Goal: Task Accomplishment & Management: Manage account settings

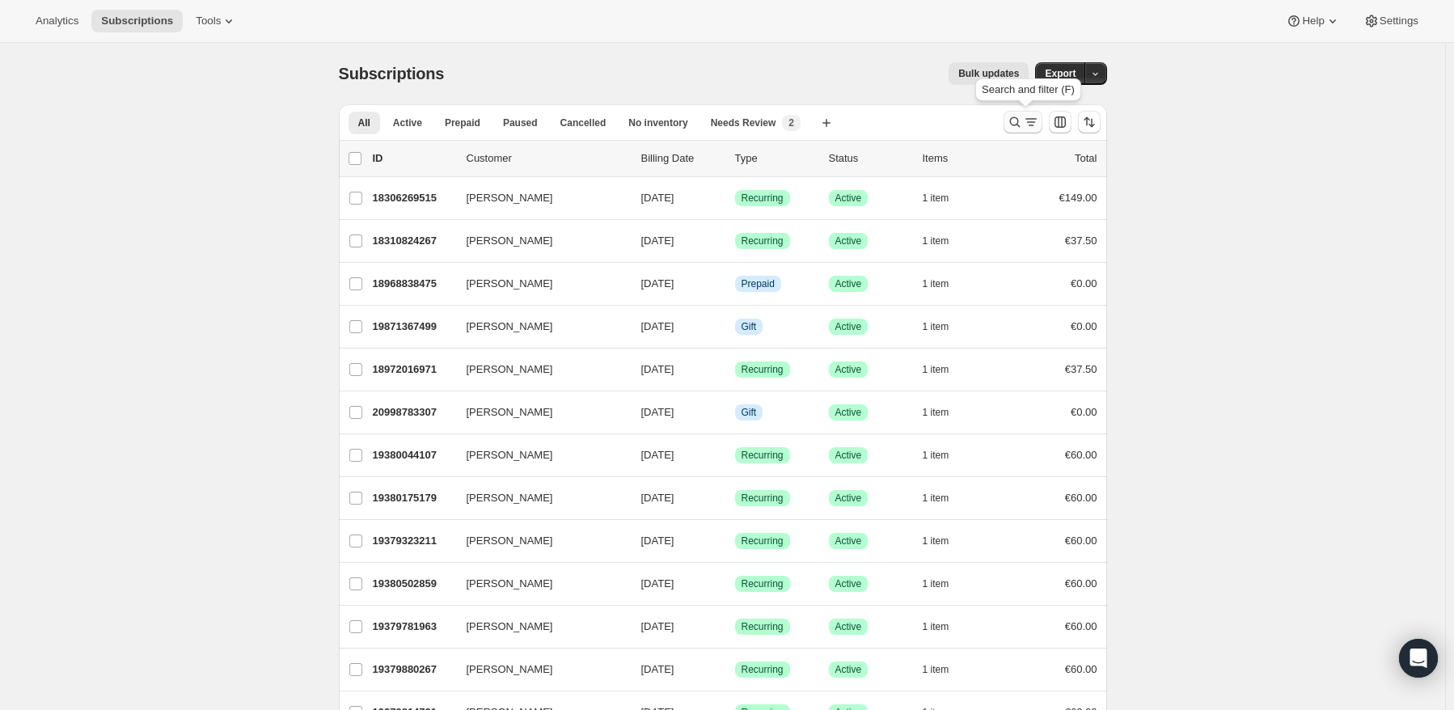
click at [1018, 119] on icon "Search and filter results" at bounding box center [1015, 122] width 16 height 16
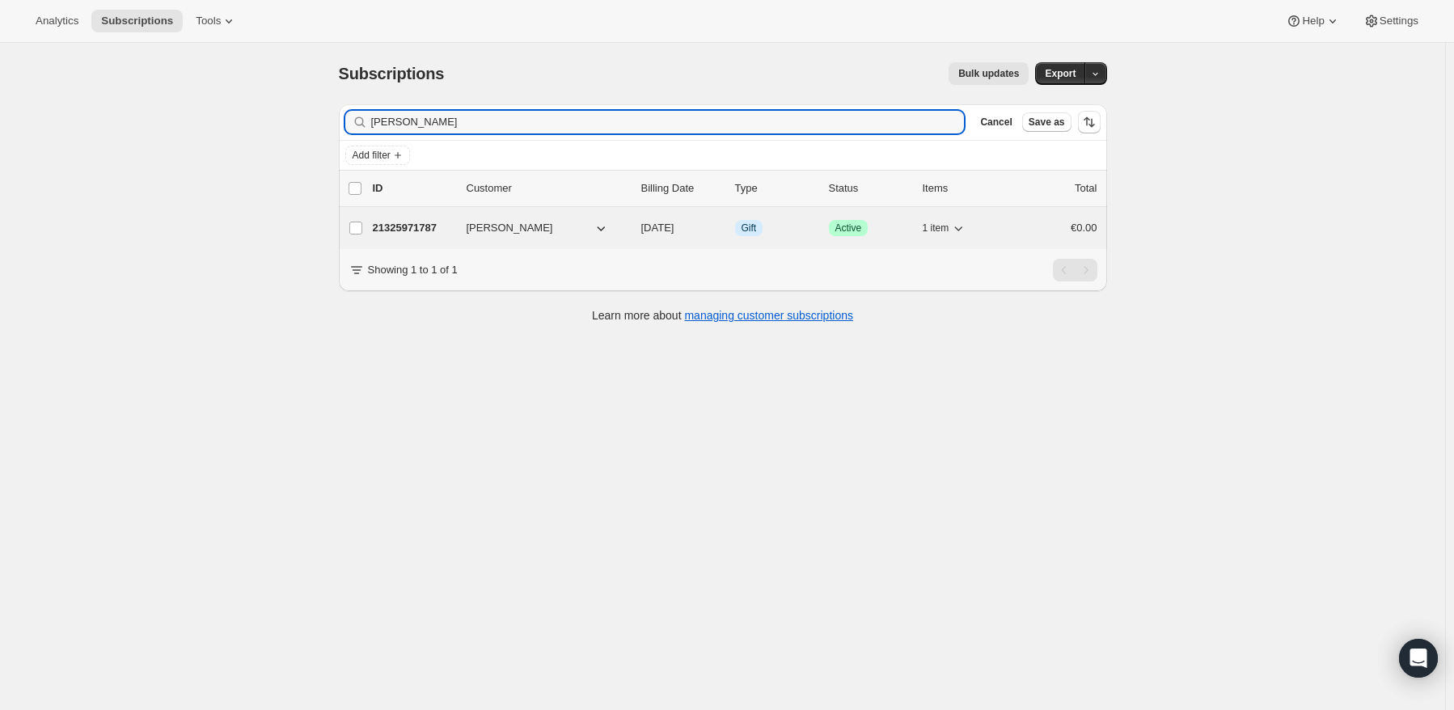
type input "[PERSON_NAME]"
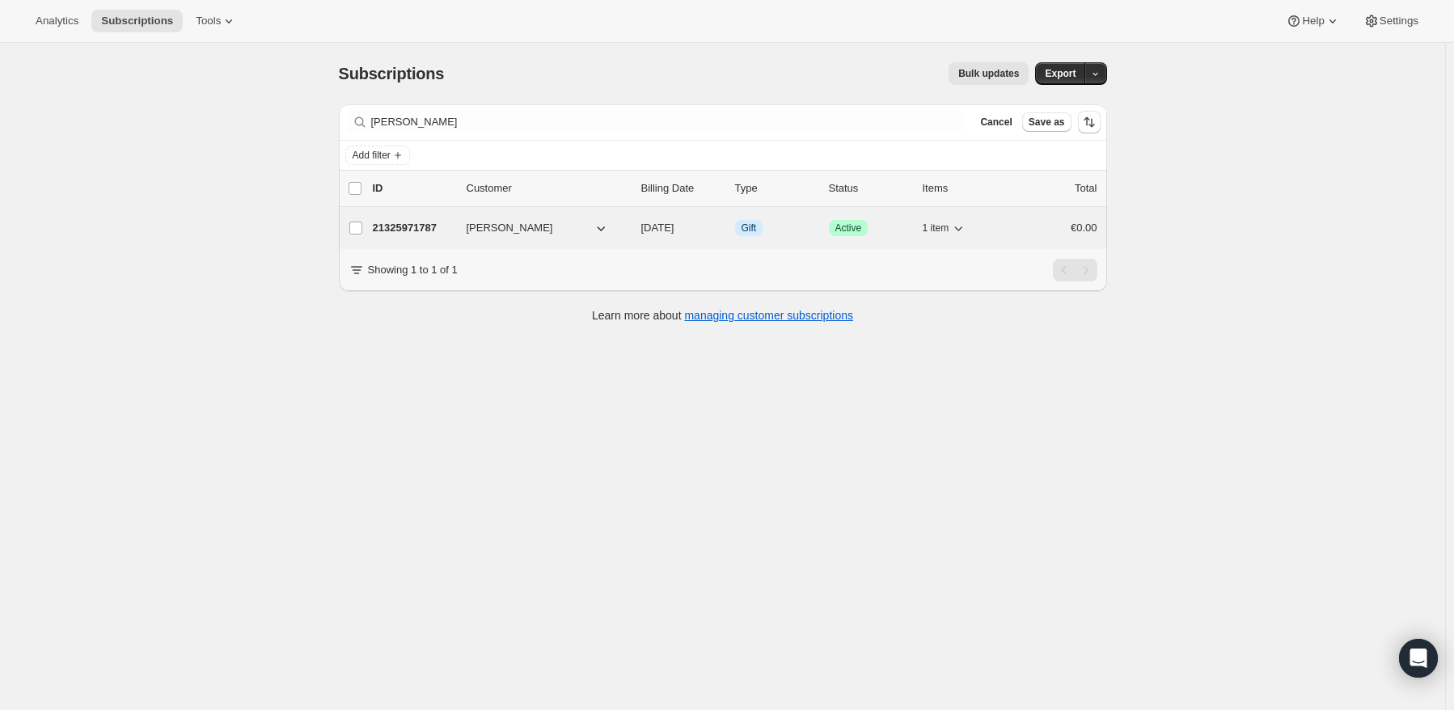
click at [396, 231] on p "21325971787" at bounding box center [413, 228] width 81 height 16
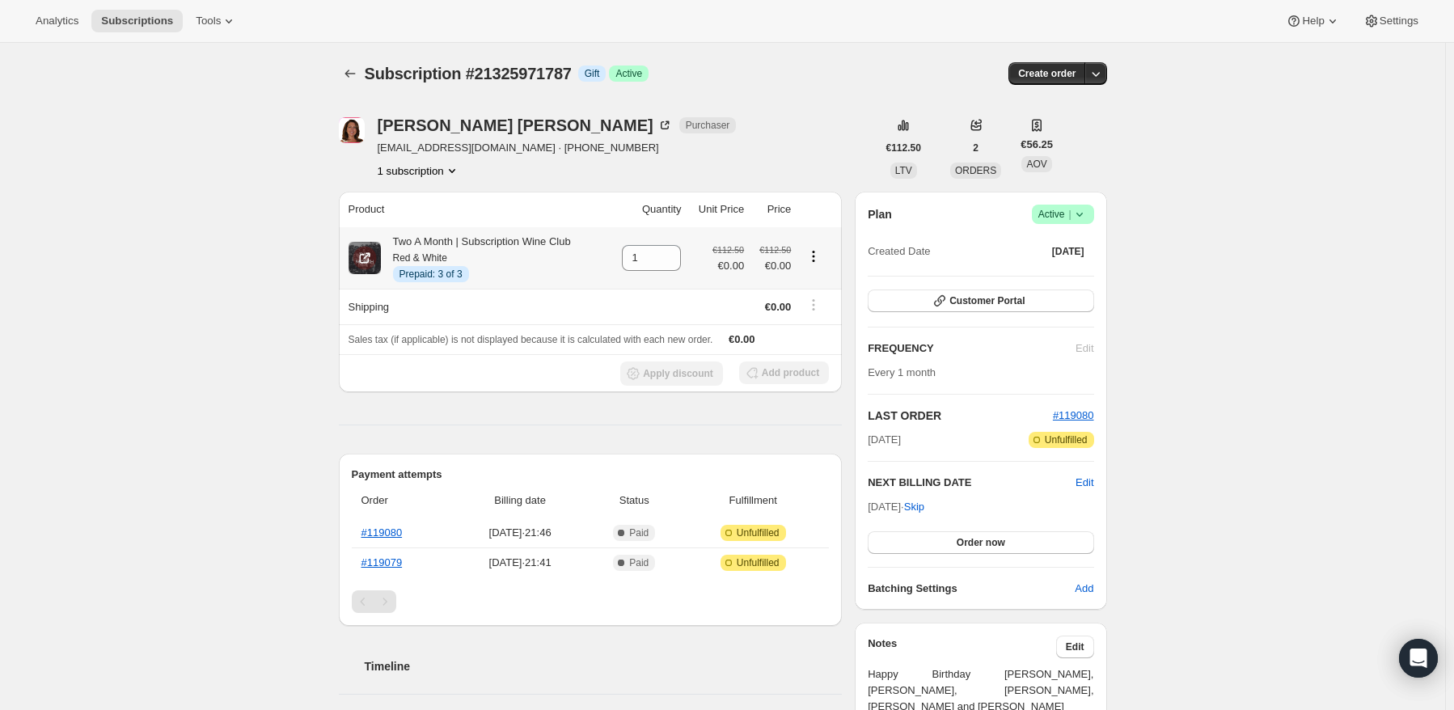
click at [813, 261] on icon "Product actions" at bounding box center [813, 256] width 16 height 16
click at [826, 315] on span "Extend prepaid" at bounding box center [810, 315] width 70 height 12
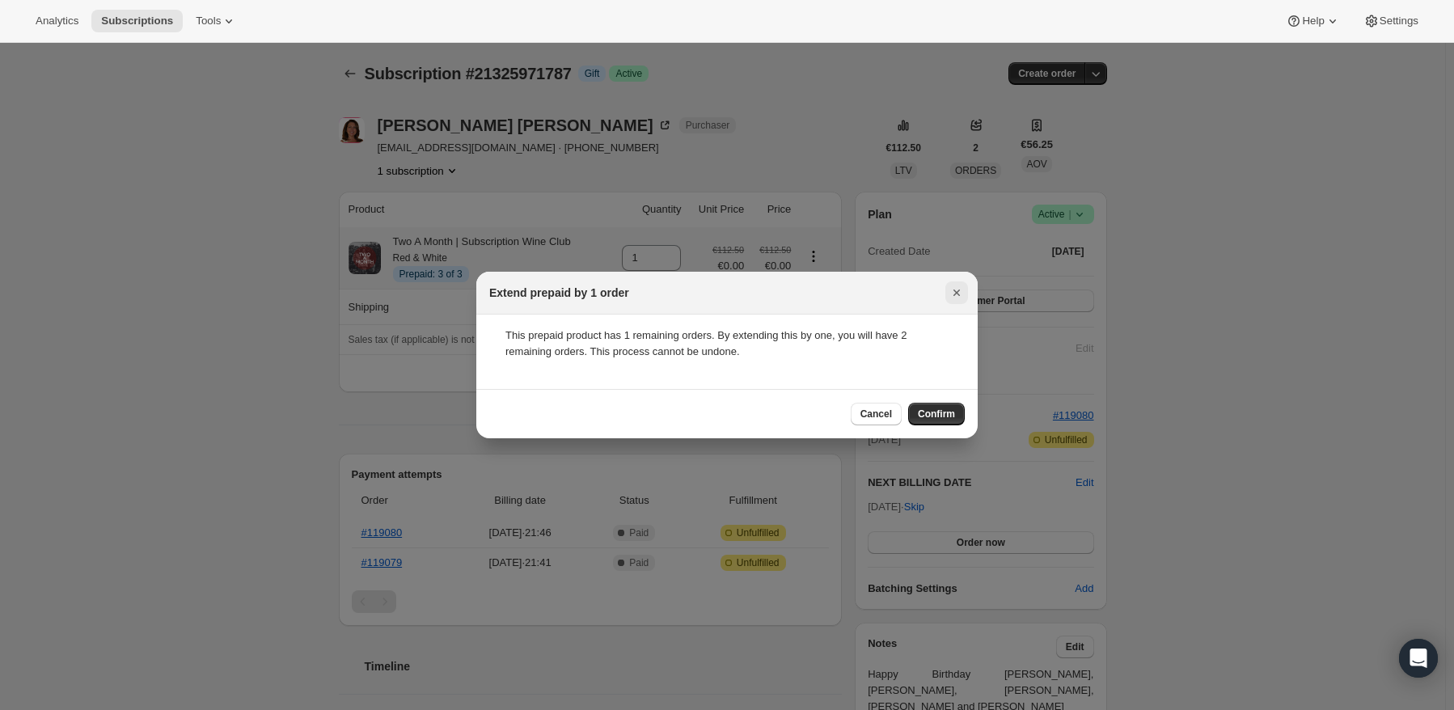
click at [957, 295] on icon "Close" at bounding box center [956, 293] width 16 height 16
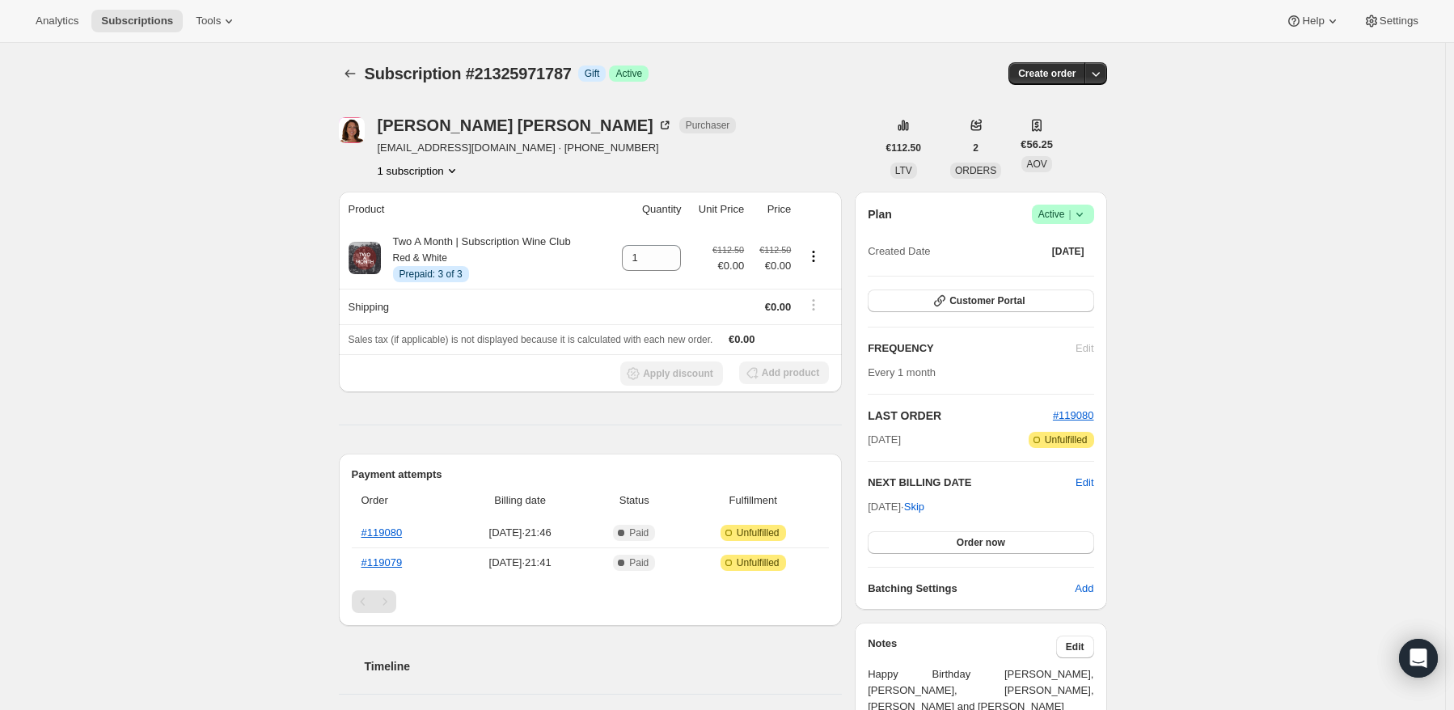
click at [453, 168] on icon "Product actions" at bounding box center [452, 171] width 16 height 16
drag, startPoint x: 374, startPoint y: 196, endPoint x: 698, endPoint y: 174, distance: 324.2
click at [698, 174] on div "[PERSON_NAME] Purchaser [EMAIL_ADDRESS][DOMAIN_NAME] · [PHONE_NUMBER] 1 subscri…" at bounding box center [608, 147] width 538 height 61
click at [458, 175] on icon "Product actions" at bounding box center [452, 171] width 16 height 16
drag, startPoint x: 400, startPoint y: 192, endPoint x: 585, endPoint y: 174, distance: 185.3
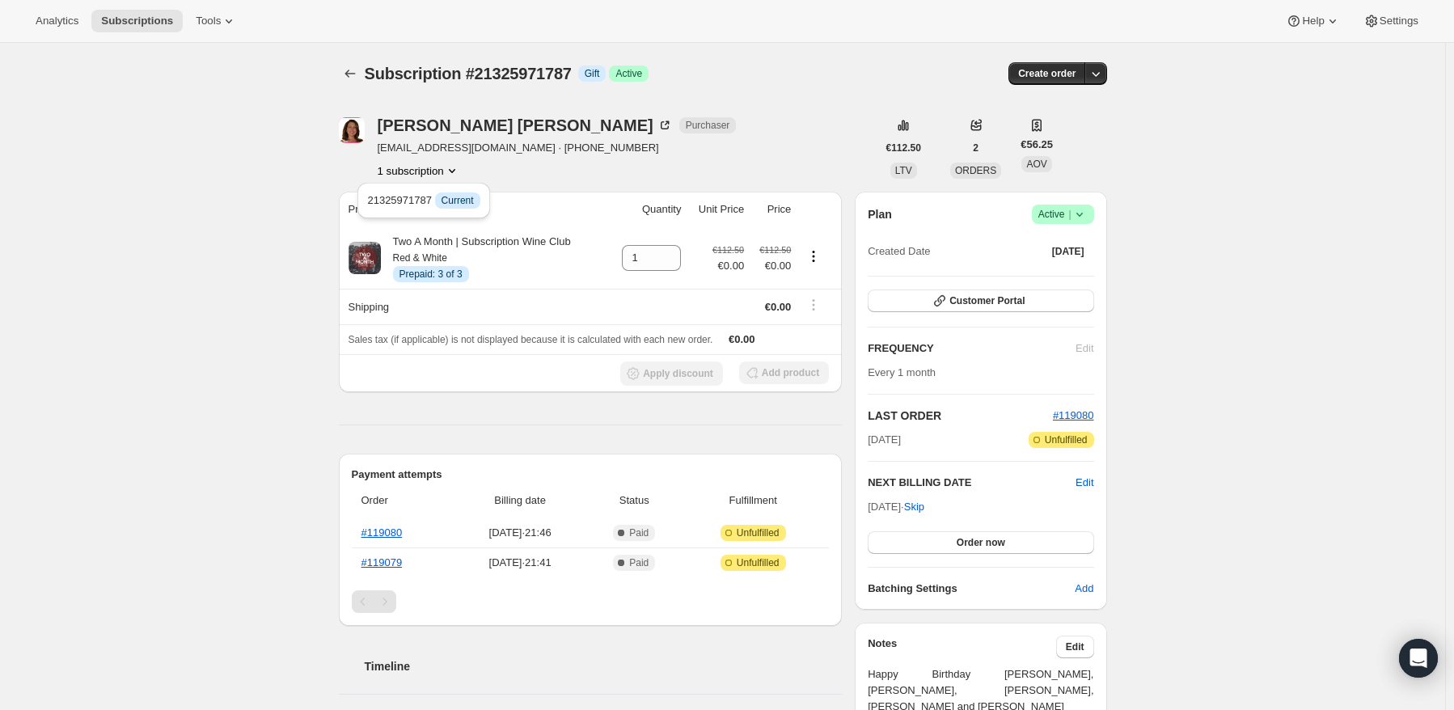
click at [585, 174] on div "[PERSON_NAME] Purchaser [EMAIL_ADDRESS][DOMAIN_NAME] · [PHONE_NUMBER] 1 subscri…" at bounding box center [608, 147] width 538 height 61
click at [442, 170] on button "1 subscription" at bounding box center [419, 171] width 82 height 16
drag, startPoint x: 574, startPoint y: 73, endPoint x: 466, endPoint y: 70, distance: 108.4
click at [466, 70] on span "Subscription #21325971787" at bounding box center [468, 74] width 207 height 18
copy span "#21325971787"
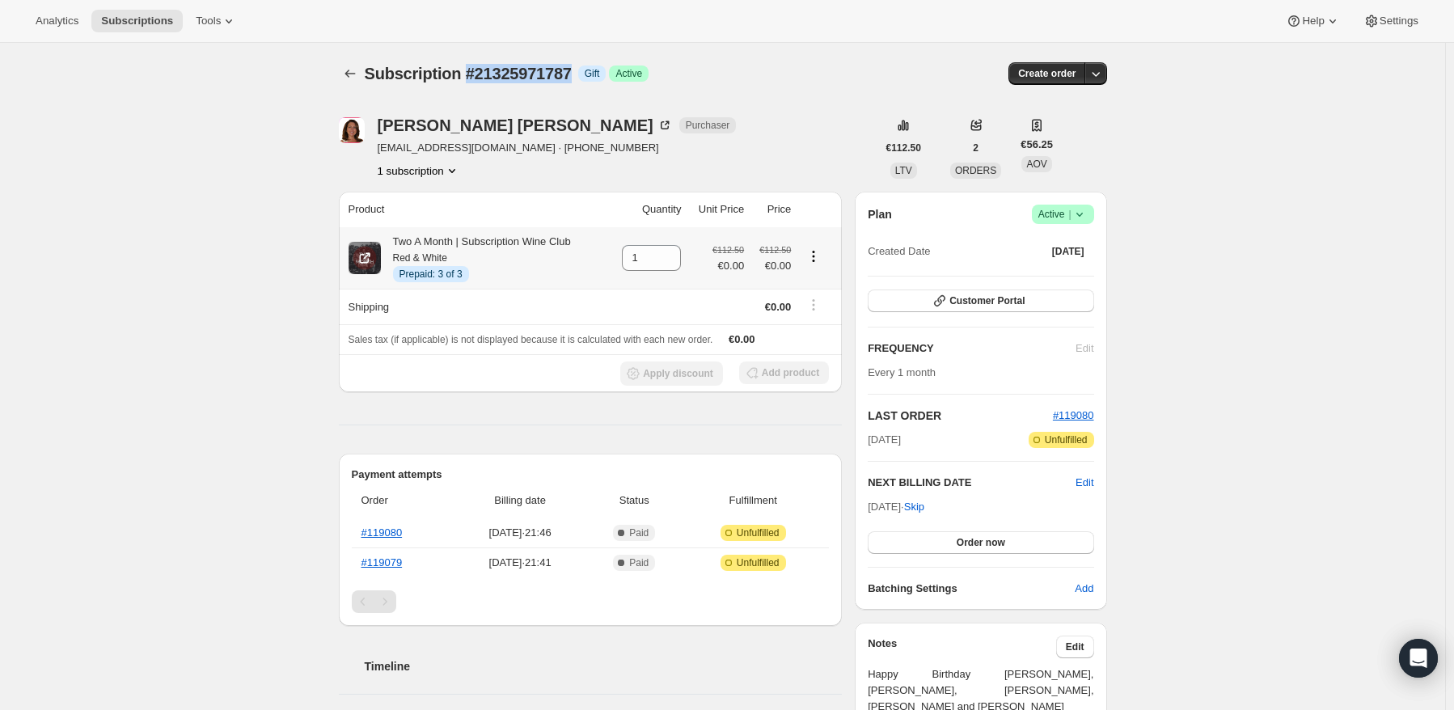
click at [815, 256] on icon "Product actions" at bounding box center [814, 256] width 2 height 2
